Goal: Transaction & Acquisition: Purchase product/service

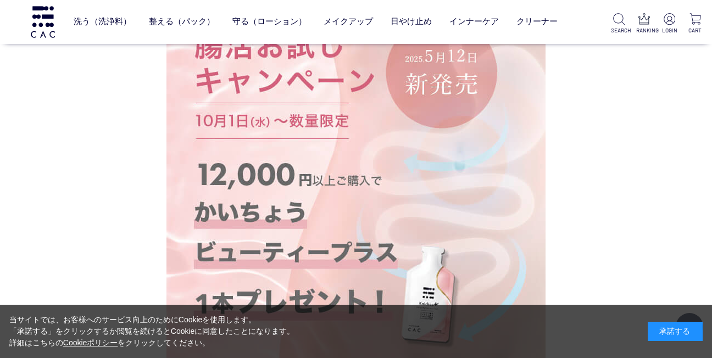
scroll to position [165, 0]
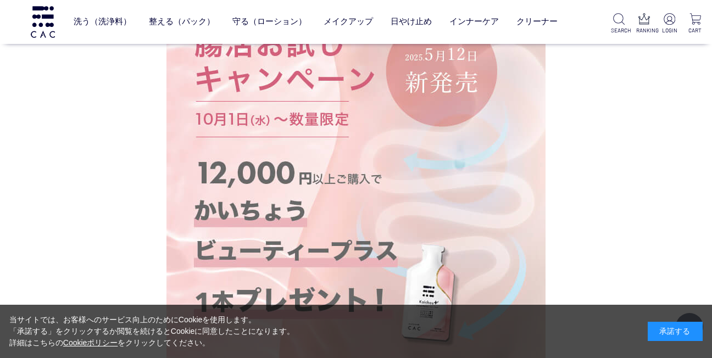
click at [293, 161] on img at bounding box center [356, 171] width 379 height 379
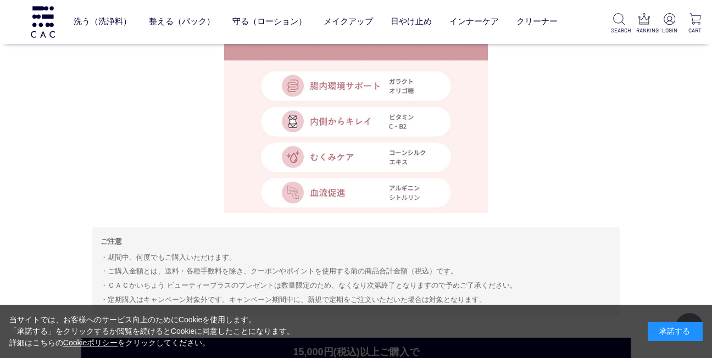
scroll to position [934, 0]
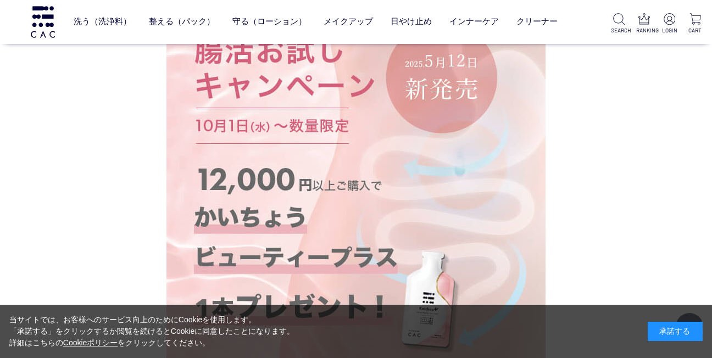
scroll to position [378, 0]
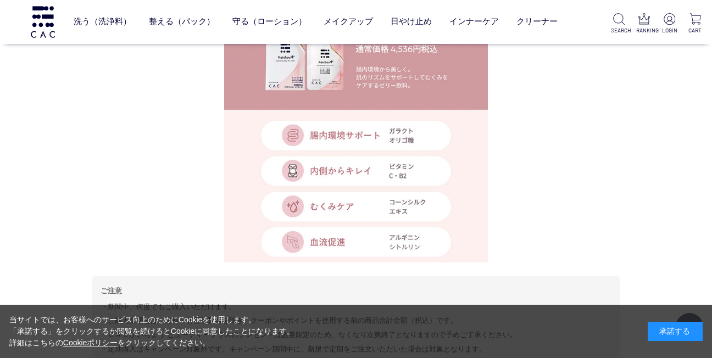
scroll to position [598, 0]
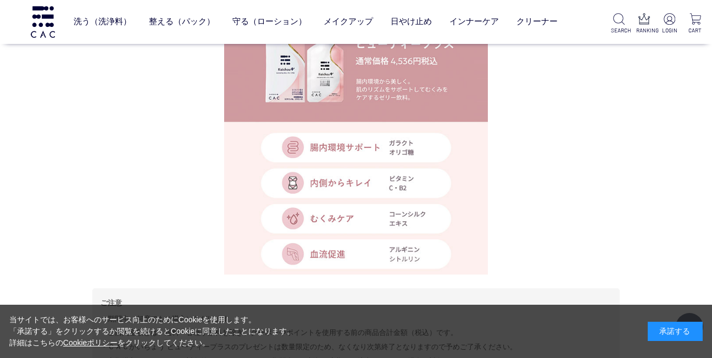
click at [363, 71] on img at bounding box center [356, 143] width 264 height 264
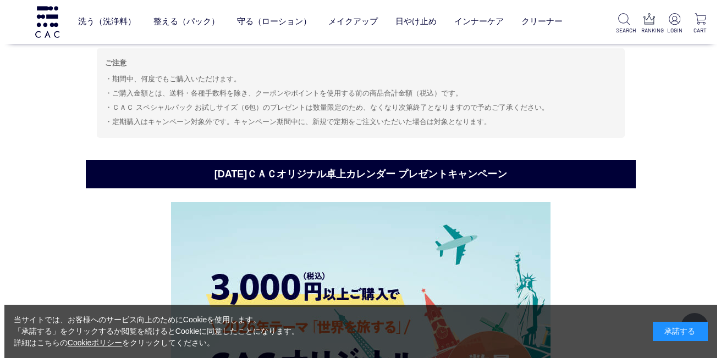
scroll to position [1587, 0]
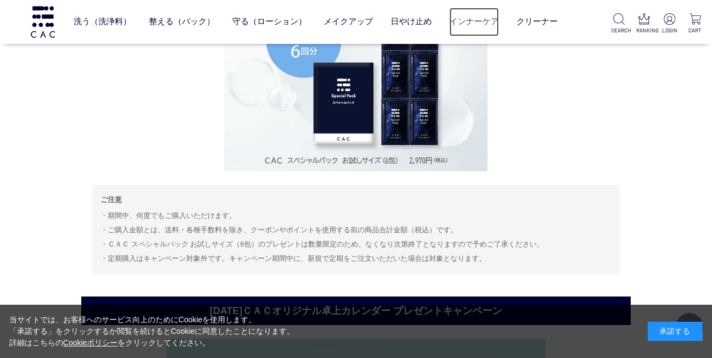
click at [486, 20] on link "インナーケア" at bounding box center [474, 22] width 49 height 28
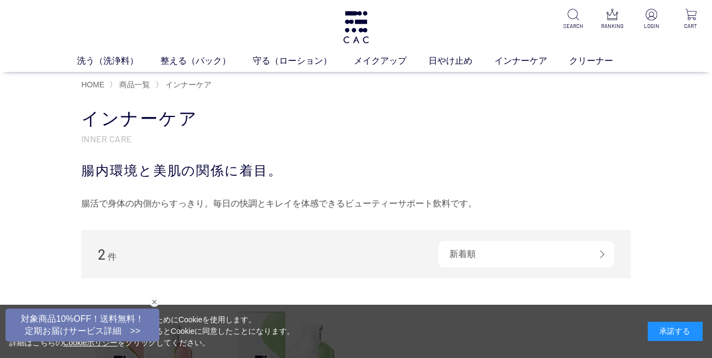
scroll to position [220, 0]
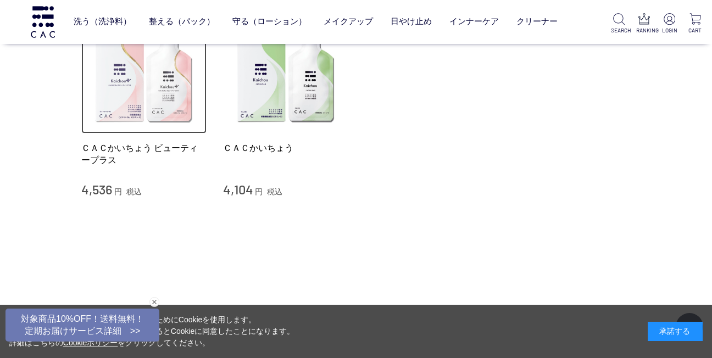
click at [141, 97] on img at bounding box center [143, 71] width 125 height 125
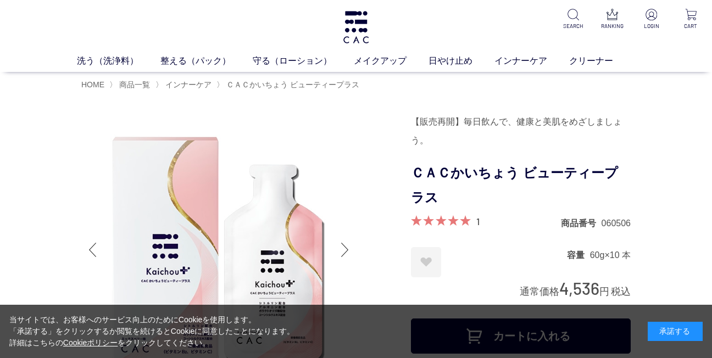
scroll to position [110, 0]
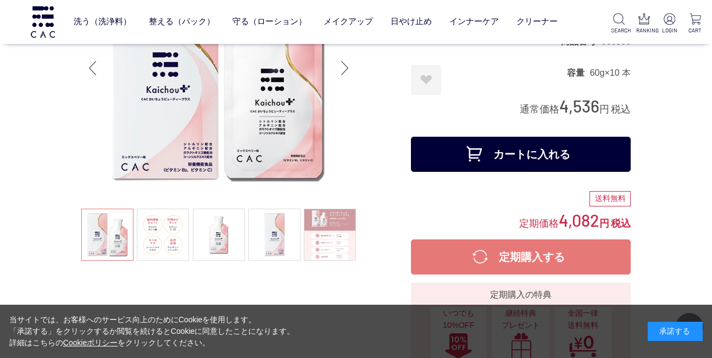
click at [345, 65] on div "Next slide" at bounding box center [345, 68] width 22 height 44
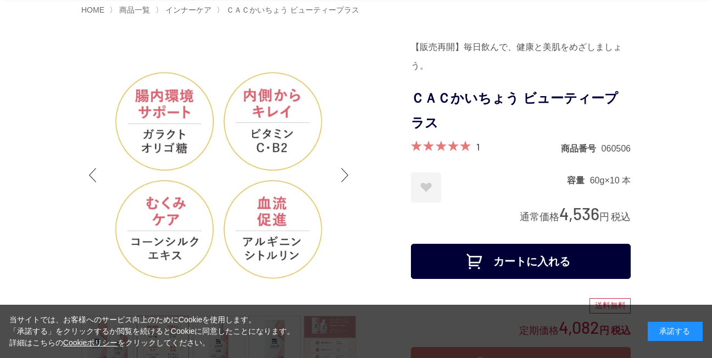
scroll to position [55, 0]
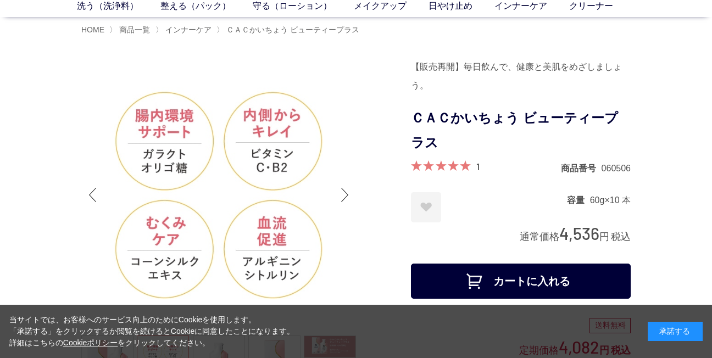
click at [345, 192] on div "Next slide" at bounding box center [345, 195] width 22 height 44
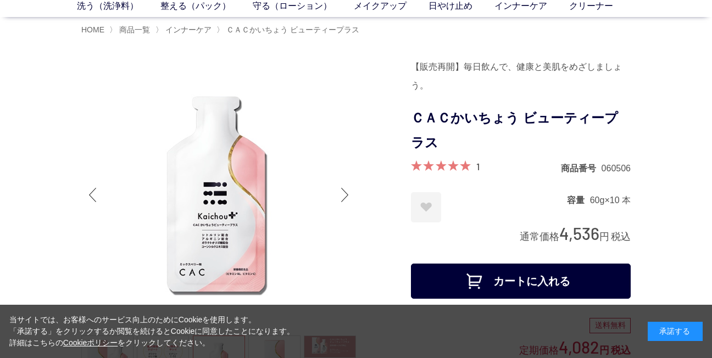
click at [346, 192] on div "Next slide" at bounding box center [345, 195] width 22 height 44
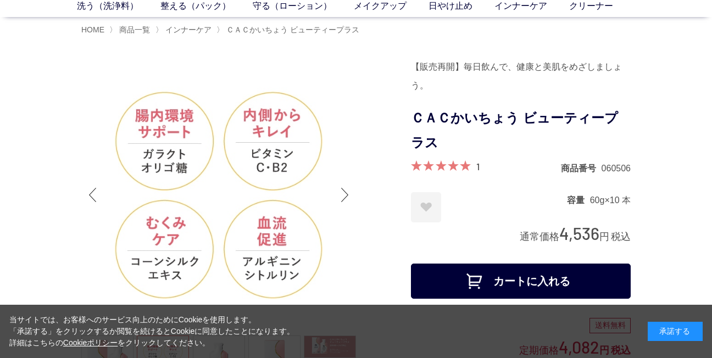
click at [346, 192] on div "Next slide" at bounding box center [345, 195] width 22 height 44
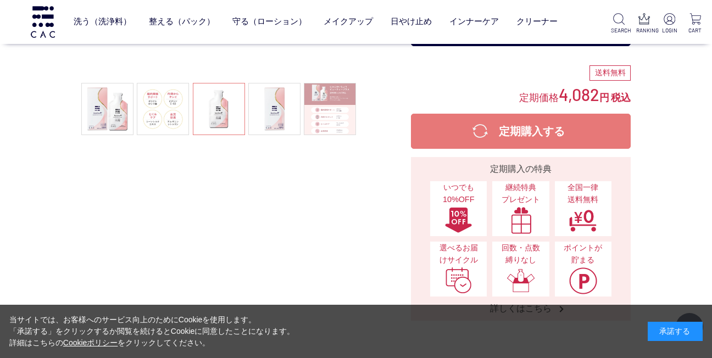
scroll to position [220, 0]
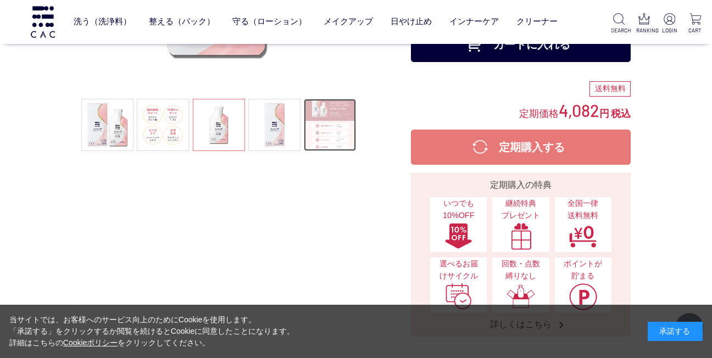
click at [326, 126] on link at bounding box center [330, 125] width 52 height 52
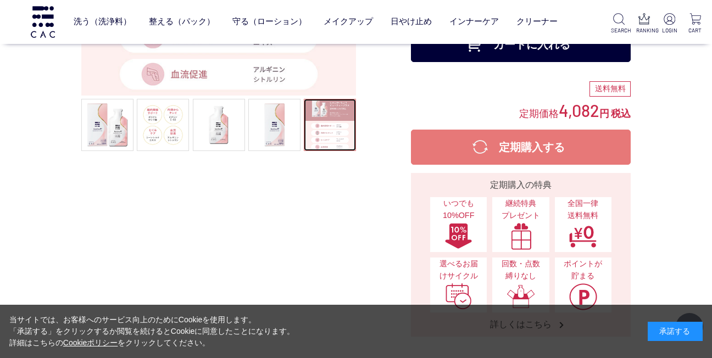
scroll to position [55, 0]
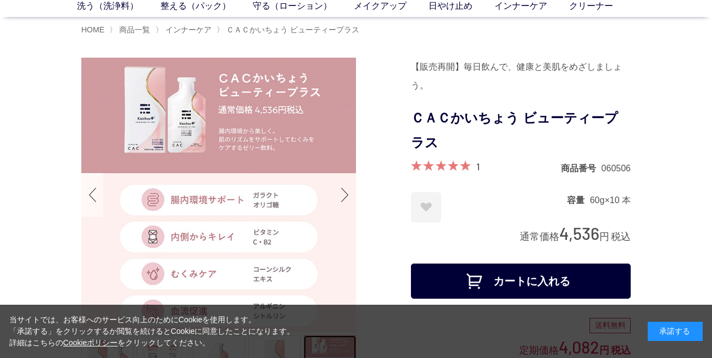
click at [93, 193] on div "Previous slide" at bounding box center [92, 195] width 22 height 44
